Goal: Task Accomplishment & Management: Use online tool/utility

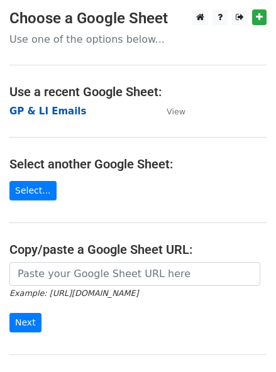
click at [48, 114] on strong "GP & LI Emails" at bounding box center [47, 111] width 77 height 11
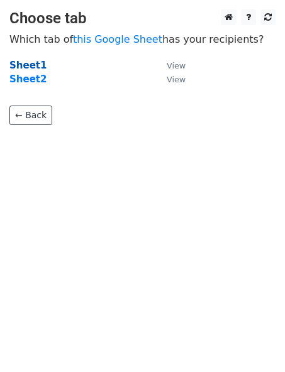
click at [31, 65] on strong "Sheet1" at bounding box center [27, 65] width 37 height 11
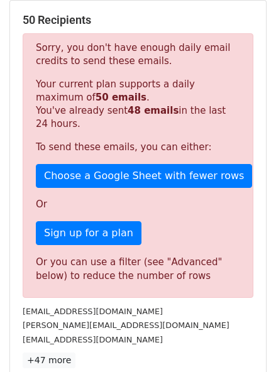
scroll to position [171, 0]
